Goal: Task Accomplishment & Management: Manage account settings

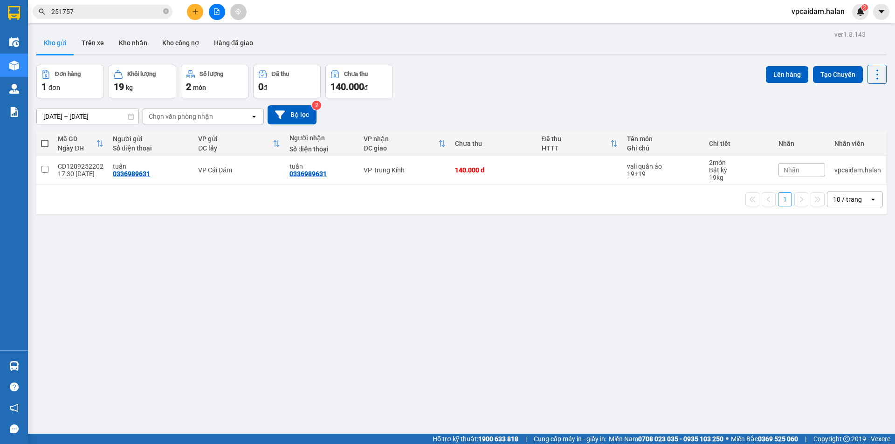
click at [144, 14] on input "251757" at bounding box center [106, 12] width 110 height 10
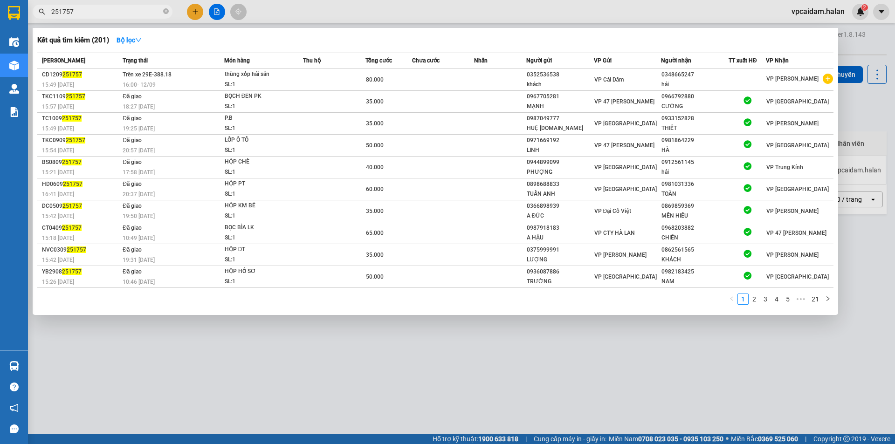
click at [148, 12] on input "251757" at bounding box center [106, 12] width 110 height 10
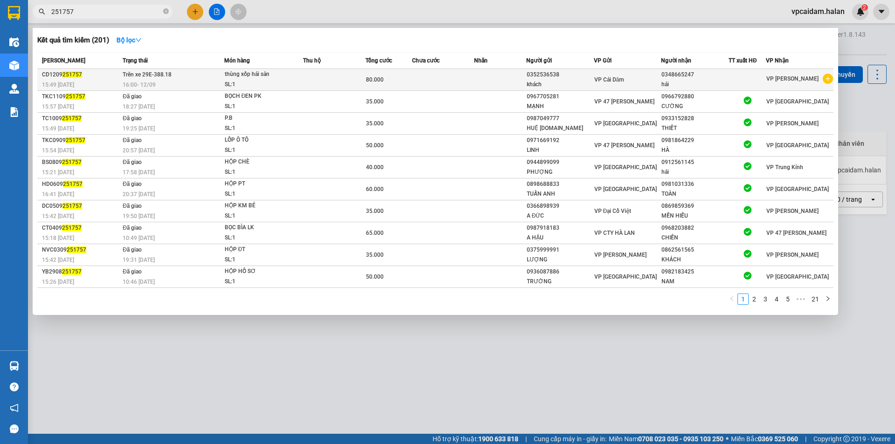
click at [641, 84] on div "VP Cái Dăm" at bounding box center [627, 80] width 67 height 10
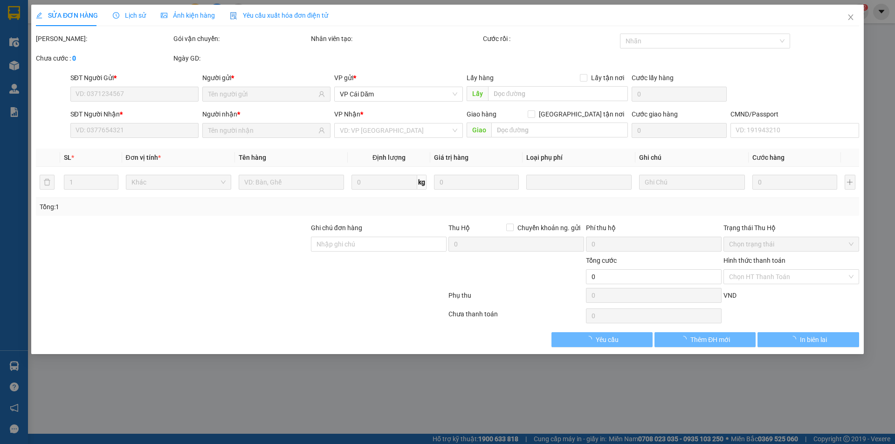
type input "0352536538"
type input "0348665247"
type input "80.000"
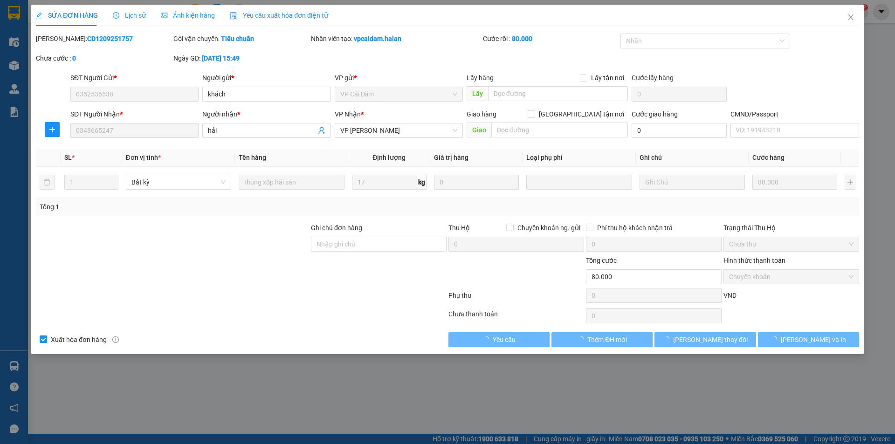
click at [134, 12] on span "Lịch sử" at bounding box center [129, 15] width 33 height 7
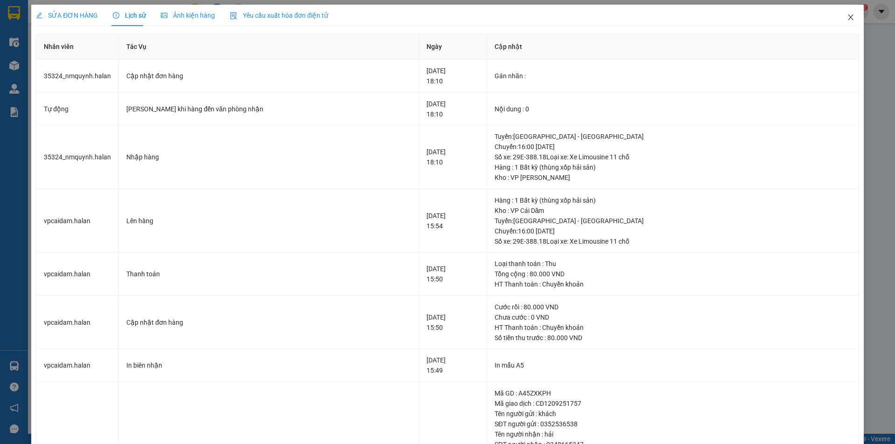
click at [848, 18] on icon "close" at bounding box center [850, 17] width 5 height 6
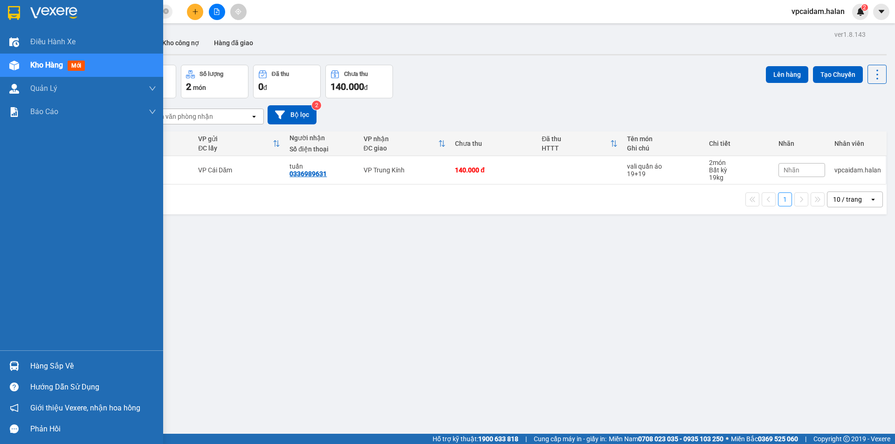
click at [57, 70] on div "Kho hàng mới" at bounding box center [59, 65] width 58 height 12
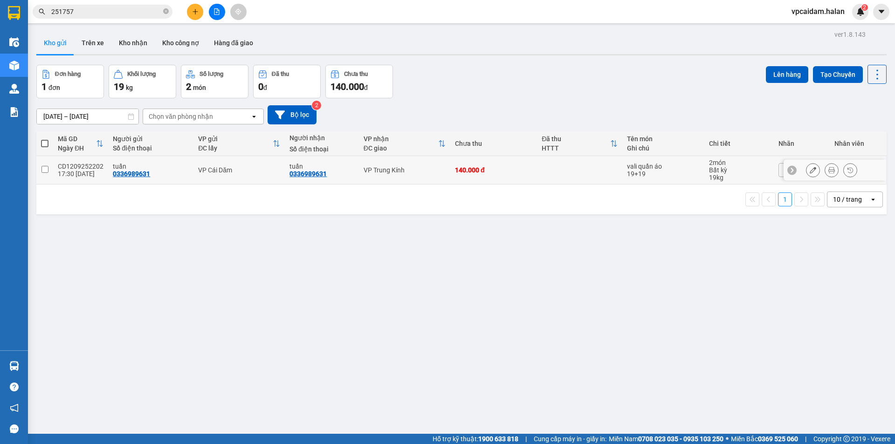
click at [46, 168] on input "checkbox" at bounding box center [44, 169] width 7 height 7
checkbox input "true"
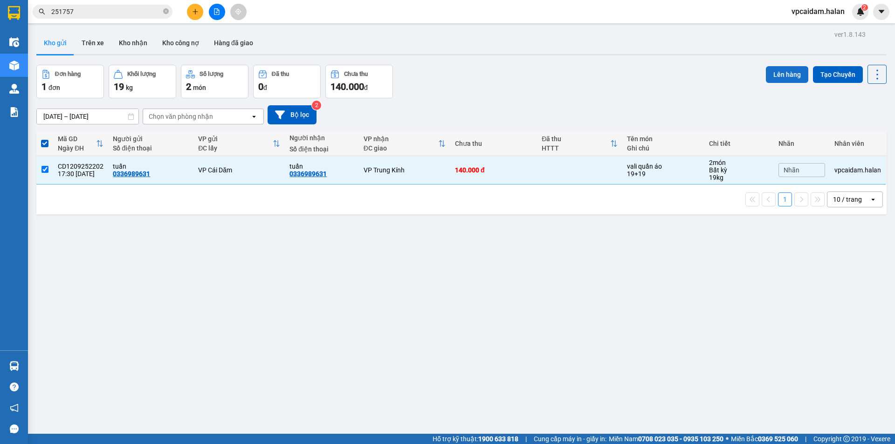
click at [780, 73] on button "Lên hàng" at bounding box center [787, 74] width 42 height 17
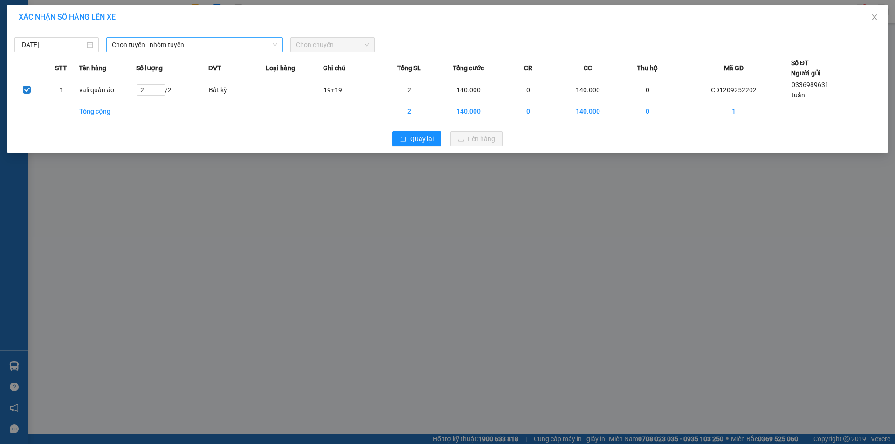
click at [228, 46] on span "Chọn tuyến - nhóm tuyến" at bounding box center [195, 45] width 166 height 14
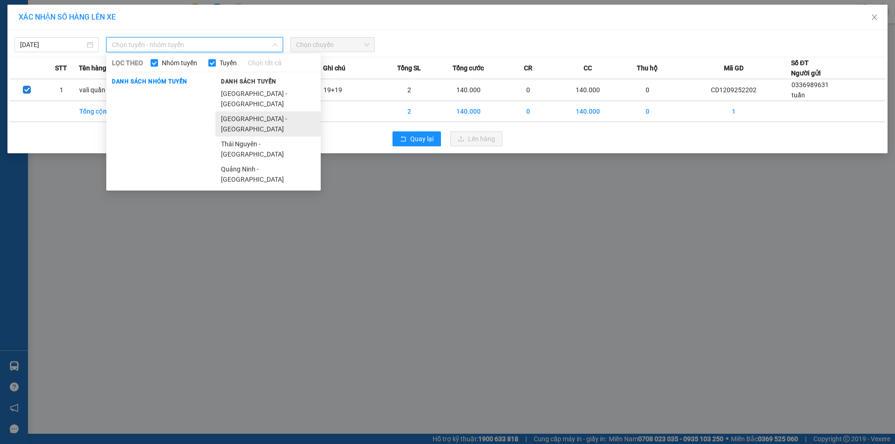
click at [260, 111] on li "[GEOGRAPHIC_DATA] - [GEOGRAPHIC_DATA]" at bounding box center [267, 123] width 105 height 25
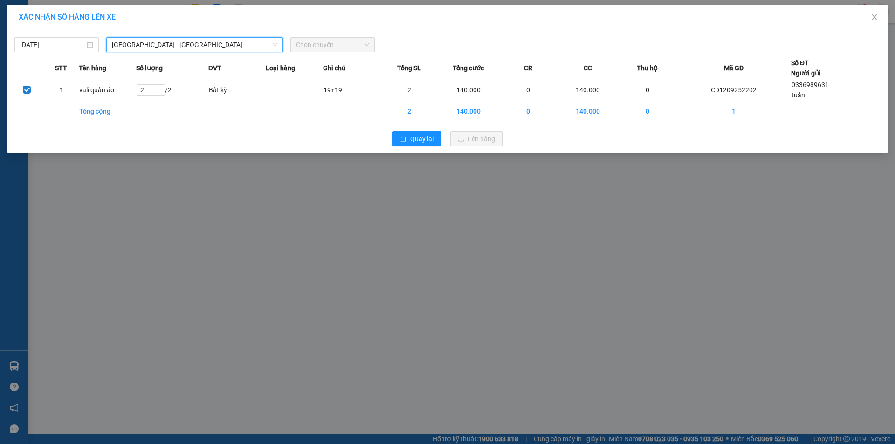
click at [353, 48] on span "Chọn chuyến" at bounding box center [332, 45] width 73 height 14
click at [329, 45] on span "Chọn chuyến" at bounding box center [332, 45] width 73 height 14
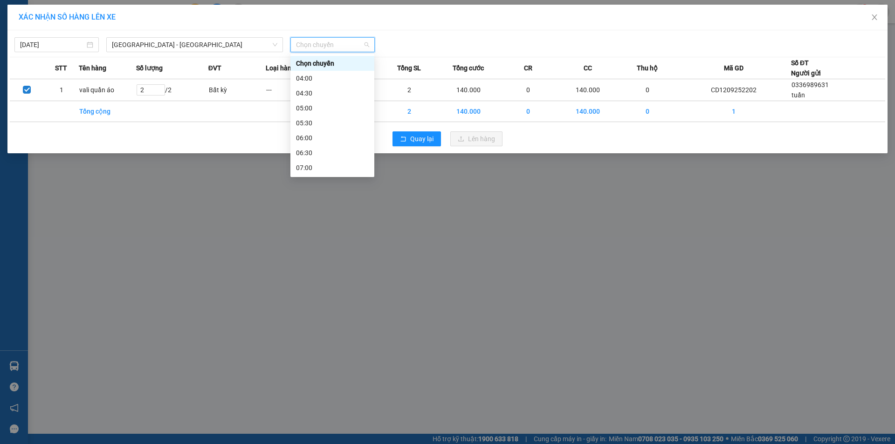
scroll to position [373, 0]
click at [318, 152] on div "19:00" at bounding box center [332, 153] width 73 height 10
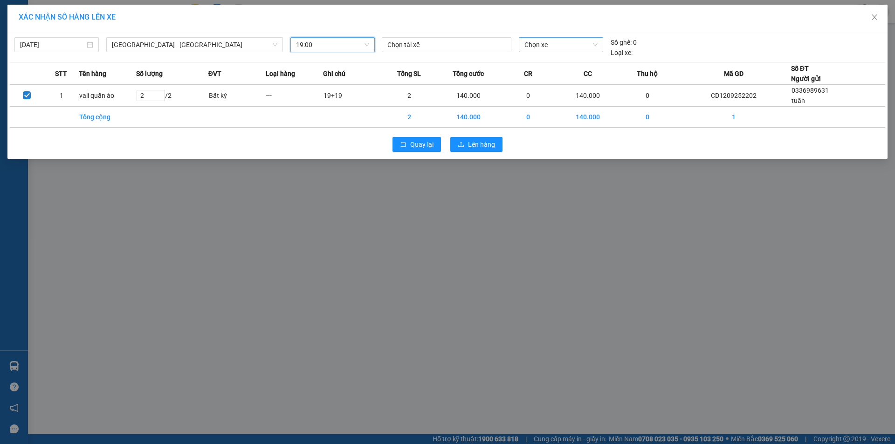
click at [551, 46] on span "Chọn xe" at bounding box center [561, 45] width 73 height 14
type input "341"
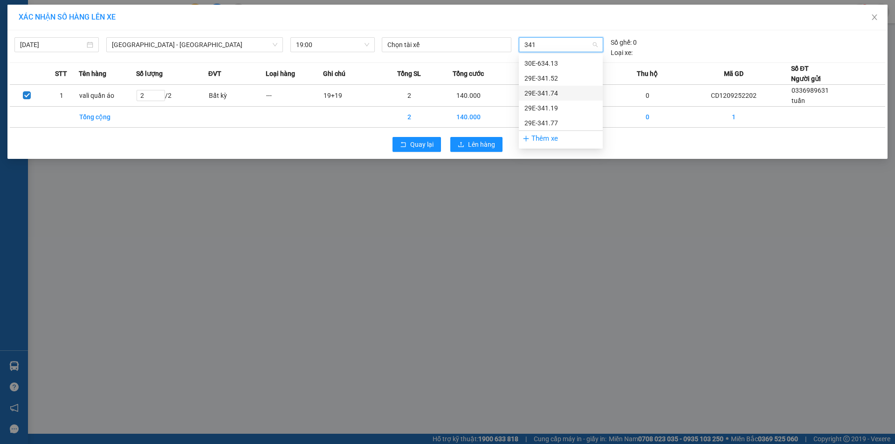
click at [554, 89] on div "29E-341.74" at bounding box center [561, 93] width 73 height 10
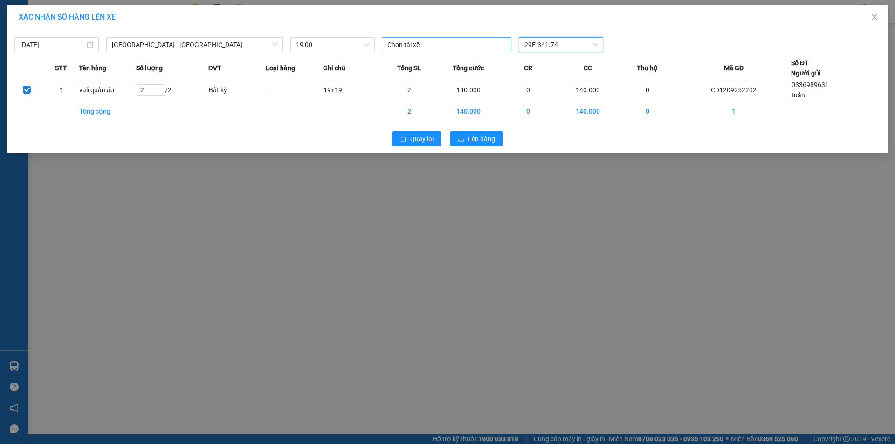
click at [443, 50] on div "Chọn tài xế" at bounding box center [447, 44] width 130 height 15
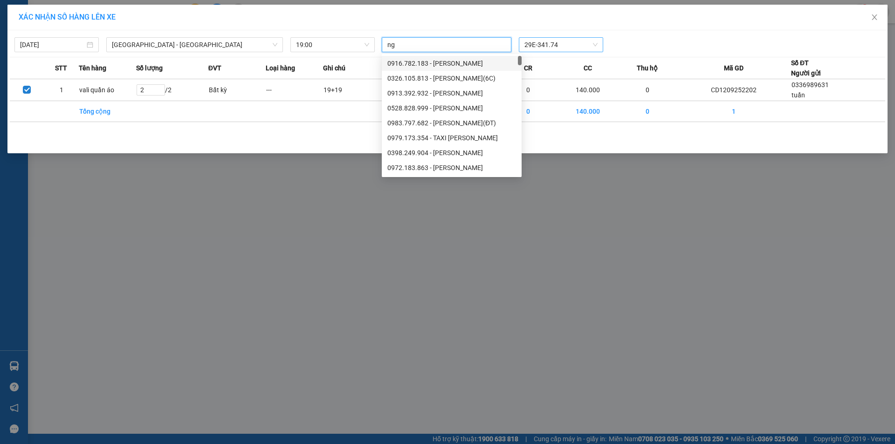
type input "n"
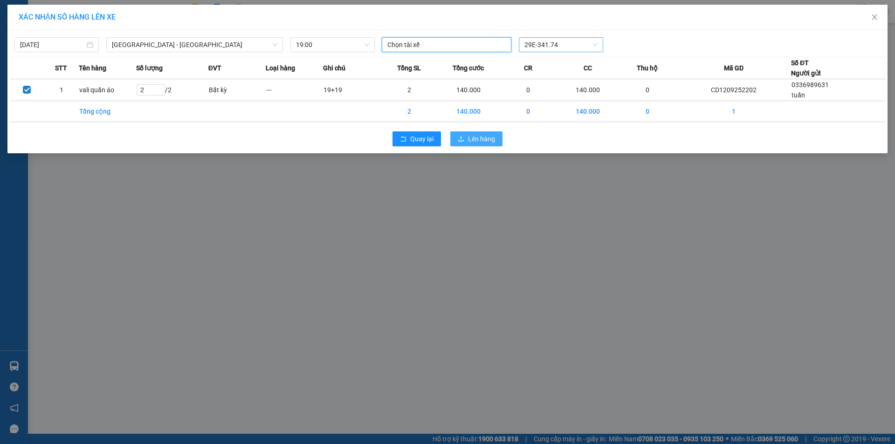
click at [476, 136] on span "Lên hàng" at bounding box center [481, 139] width 27 height 10
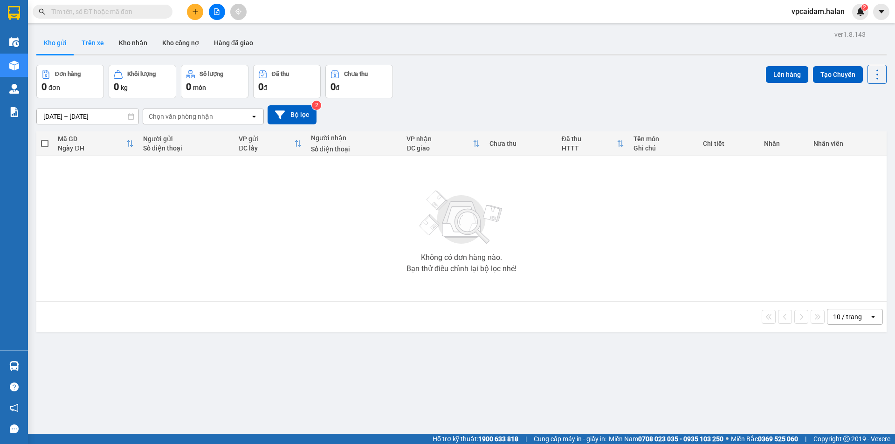
click at [94, 44] on button "Trên xe" at bounding box center [92, 43] width 37 height 22
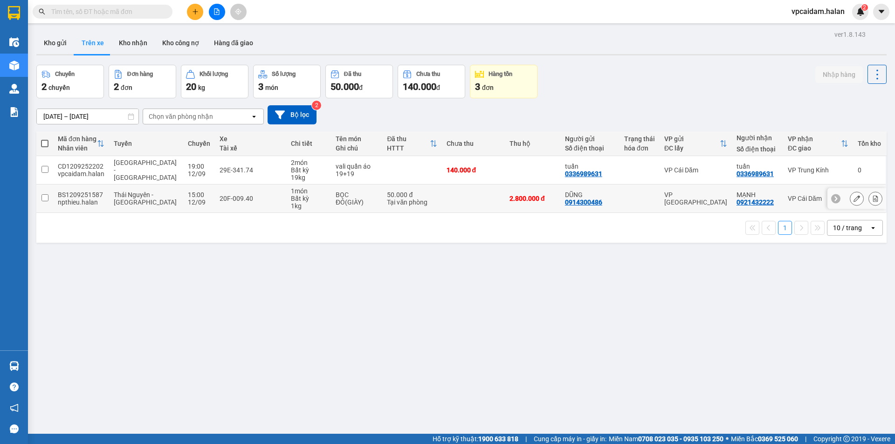
click at [45, 199] on input "checkbox" at bounding box center [44, 197] width 7 height 7
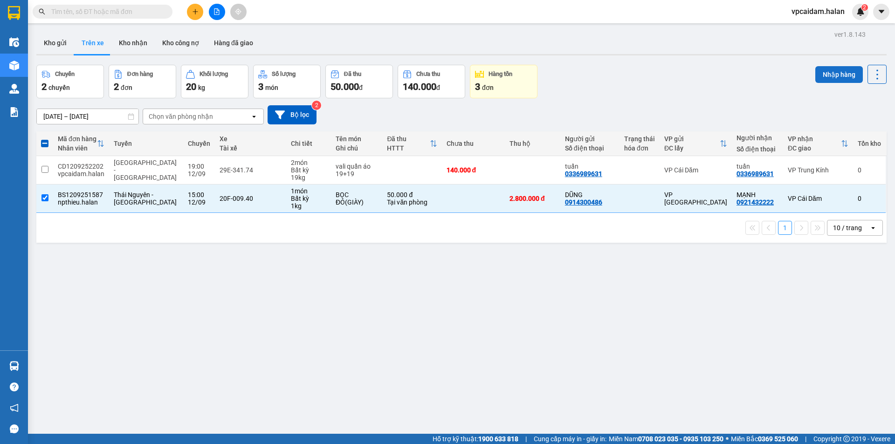
click at [845, 77] on button "Nhập hàng" at bounding box center [839, 74] width 48 height 17
checkbox input "false"
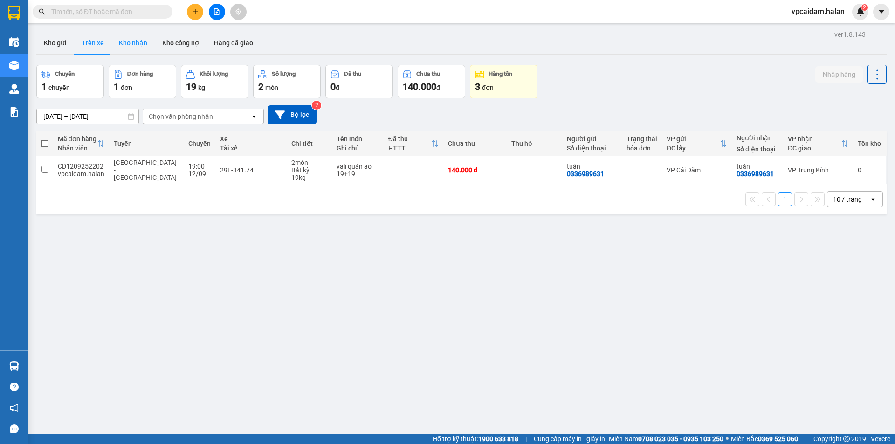
click at [135, 41] on button "Kho nhận" at bounding box center [132, 43] width 43 height 22
type input "[DATE] – [DATE]"
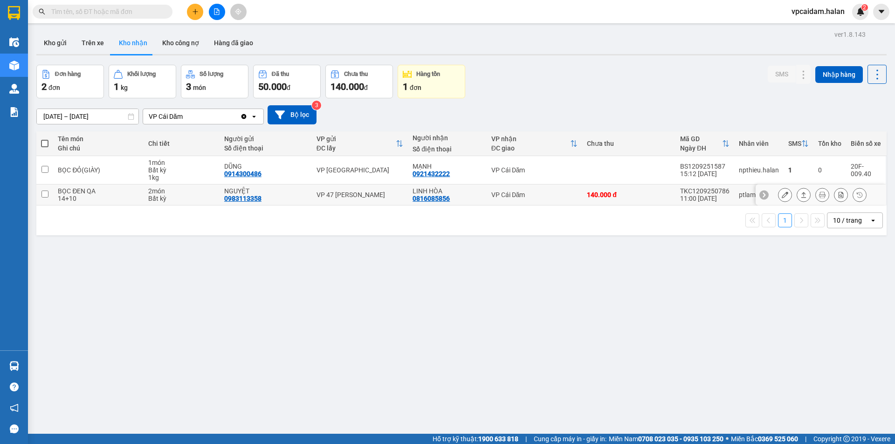
click at [783, 196] on button at bounding box center [785, 195] width 13 height 16
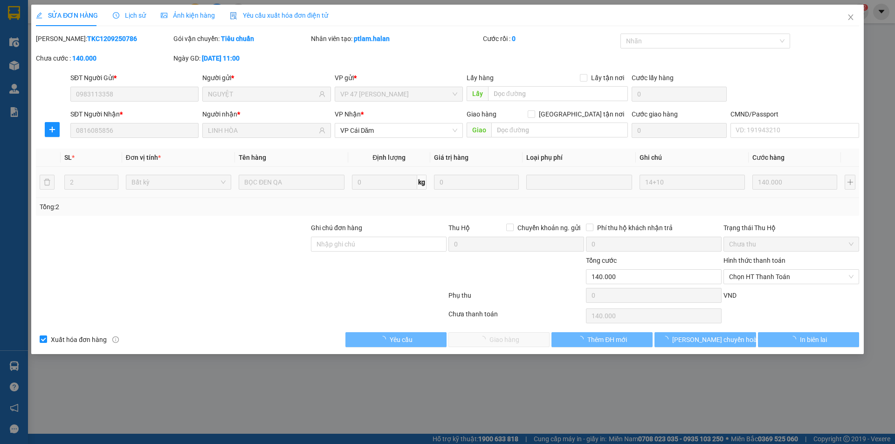
type input "0983113358"
type input "NGUYỆT"
type input "0816085856"
type input "LINH HÒA"
type input "140.000"
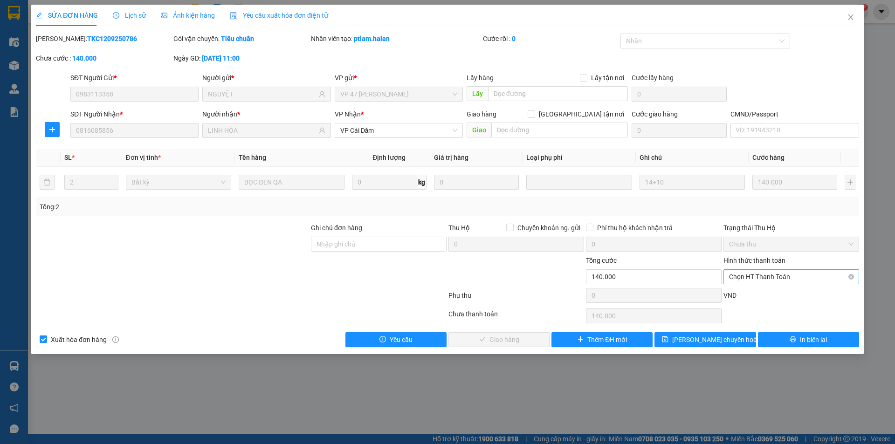
click at [775, 276] on span "Chọn HT Thanh Toán" at bounding box center [791, 277] width 124 height 14
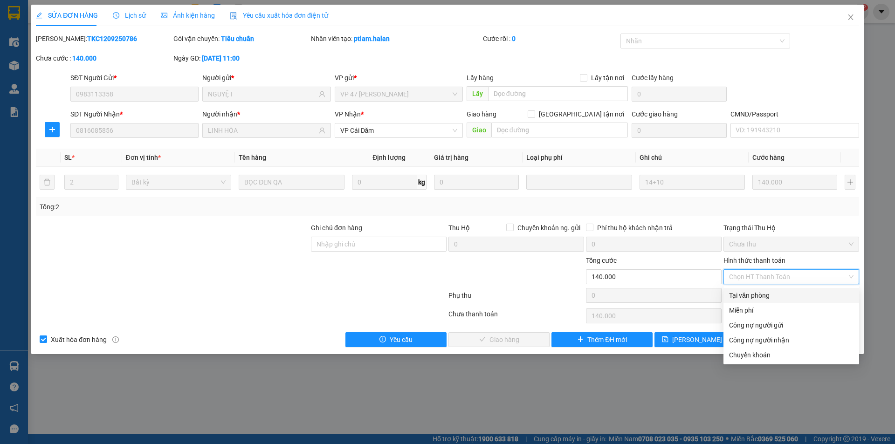
click at [755, 297] on div "Tại văn phòng" at bounding box center [791, 295] width 124 height 10
type input "0"
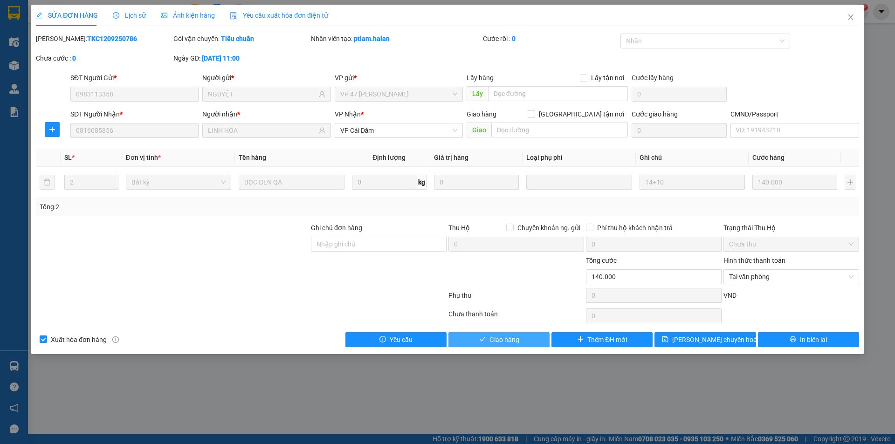
click at [501, 337] on span "Giao hàng" at bounding box center [505, 340] width 30 height 10
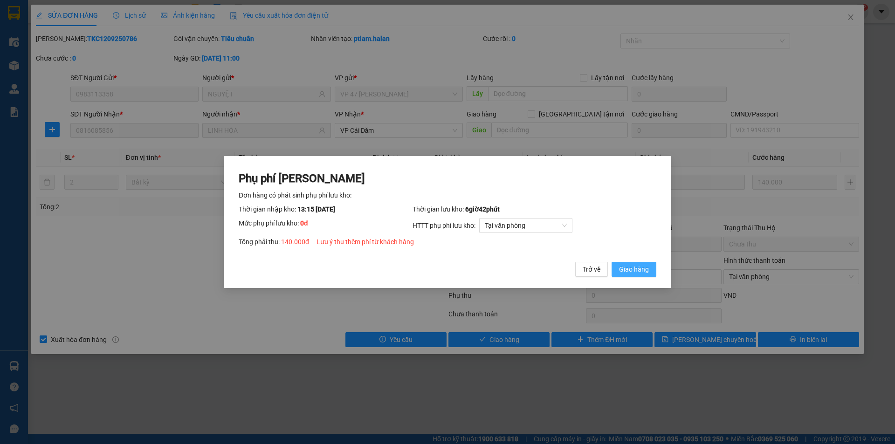
click at [642, 268] on span "Giao hàng" at bounding box center [634, 269] width 30 height 10
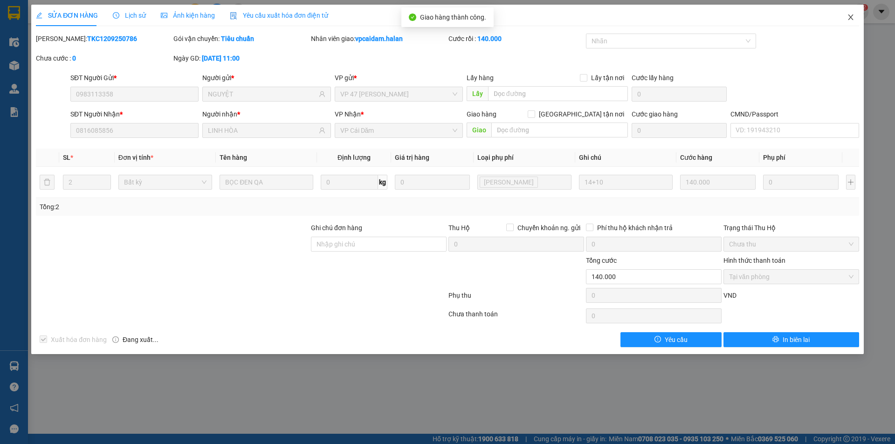
click at [856, 16] on span "Close" at bounding box center [851, 18] width 26 height 26
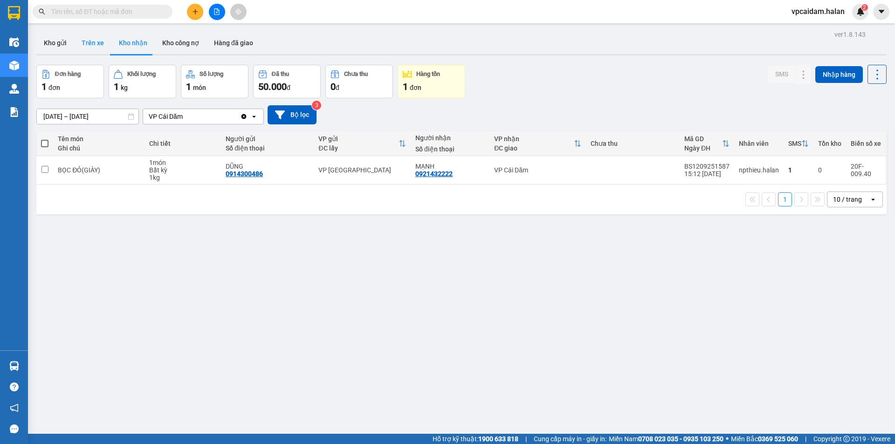
click at [99, 43] on button "Trên xe" at bounding box center [92, 43] width 37 height 22
type input "[DATE] – [DATE]"
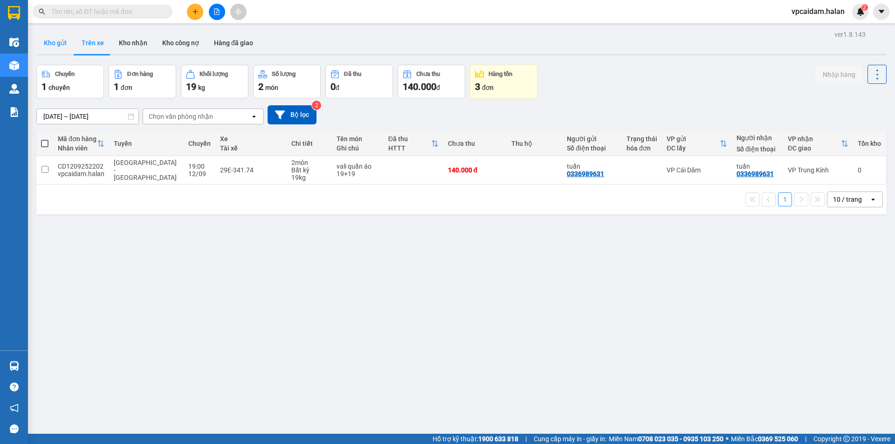
click at [67, 48] on button "Kho gửi" at bounding box center [55, 43] width 38 height 22
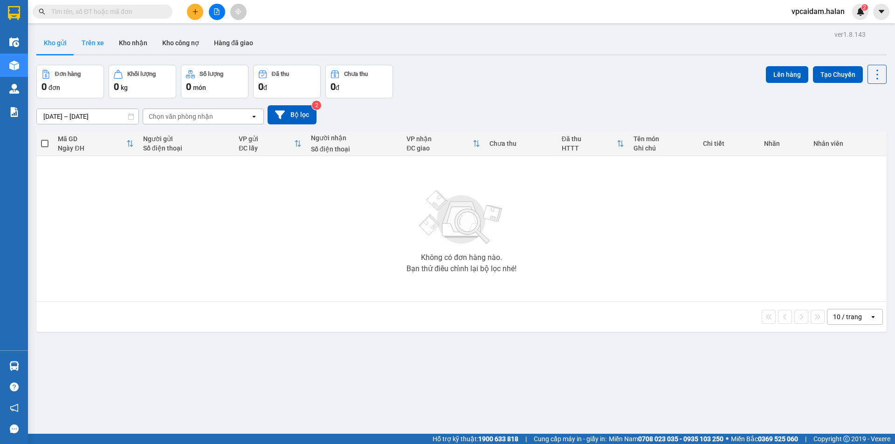
click at [92, 44] on button "Trên xe" at bounding box center [92, 43] width 37 height 22
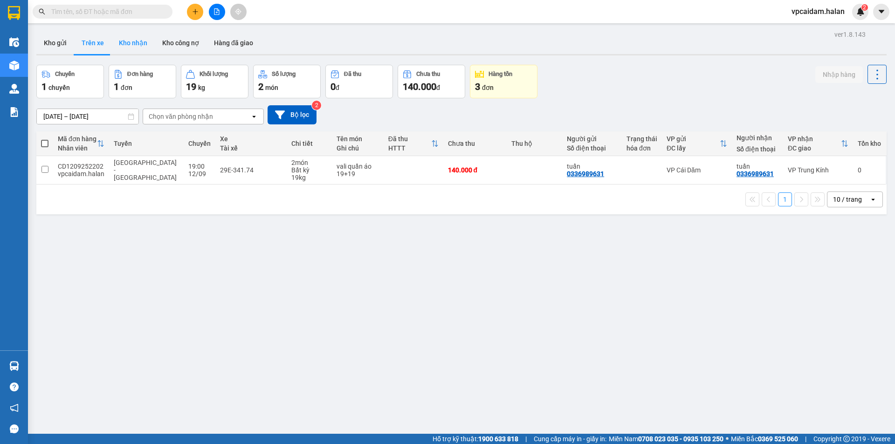
click at [139, 47] on button "Kho nhận" at bounding box center [132, 43] width 43 height 22
type input "[DATE] – [DATE]"
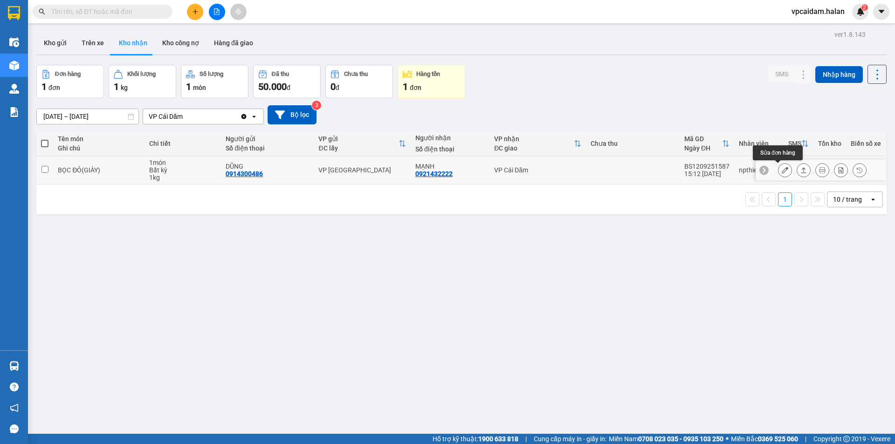
click at [782, 168] on icon at bounding box center [785, 170] width 7 height 7
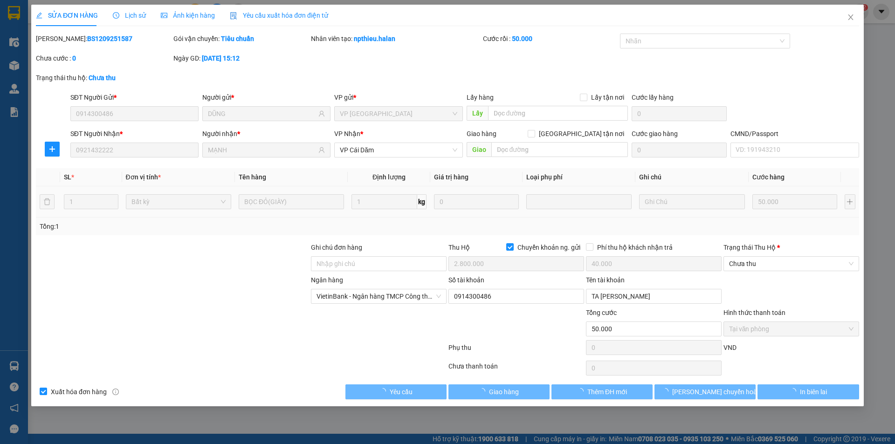
type input "0914300486"
type input "DŨNG"
type input "0921432222"
type input "MẠNH"
checkbox input "true"
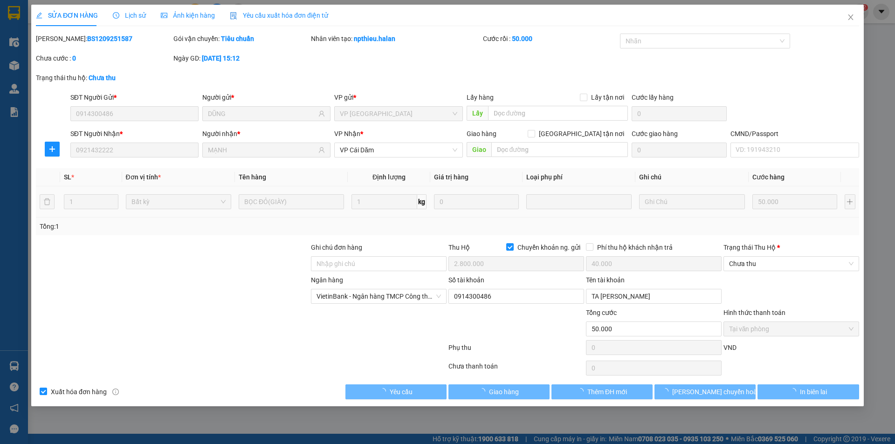
type input "2.800.000"
type input "40.000"
type input "50.000"
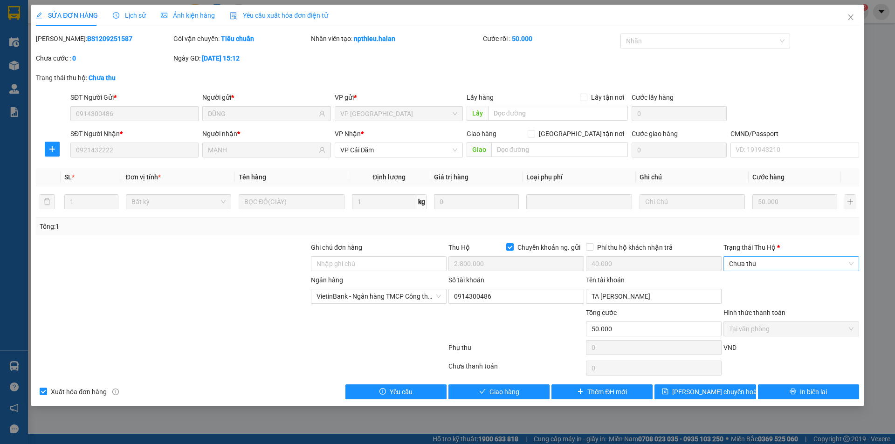
click at [784, 264] on span "Chưa thu" at bounding box center [791, 264] width 124 height 14
click at [507, 329] on div at bounding box center [517, 324] width 138 height 33
click at [850, 18] on icon "close" at bounding box center [850, 17] width 7 height 7
